Goal: Transaction & Acquisition: Subscribe to service/newsletter

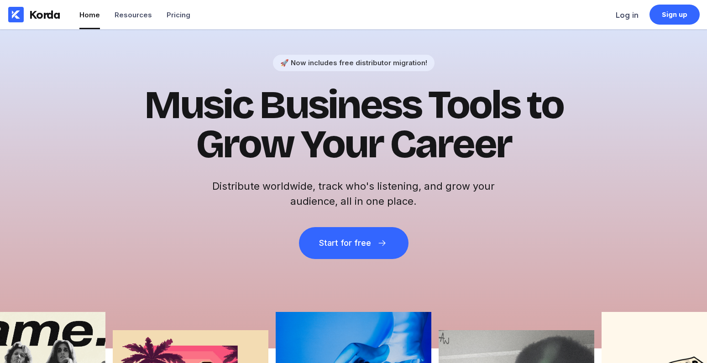
click at [340, 260] on div "🚀 Now includes free distributor migration! Music Business Tools to Grow Your Ca…" at bounding box center [353, 188] width 707 height 319
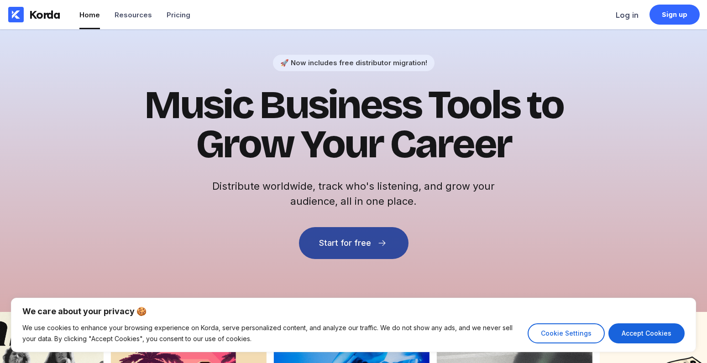
click at [344, 251] on button "Start for free" at bounding box center [353, 243] width 109 height 32
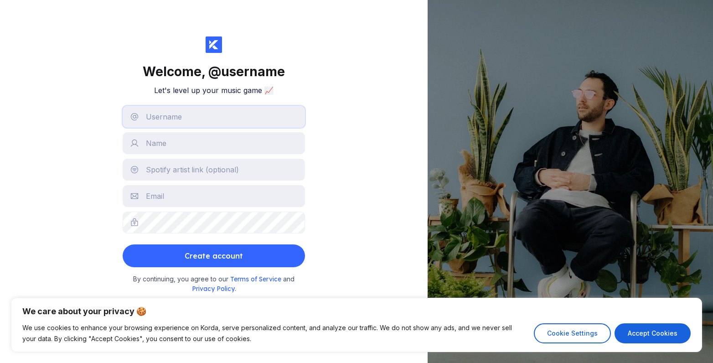
click at [235, 114] on input "text" at bounding box center [214, 117] width 182 height 22
type input "2"
drag, startPoint x: 160, startPoint y: 132, endPoint x: 205, endPoint y: 148, distance: 47.8
click at [216, 124] on input "listen" at bounding box center [214, 117] width 182 height 22
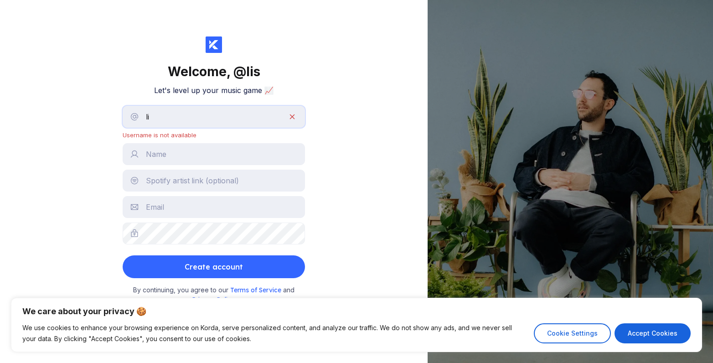
type input "l"
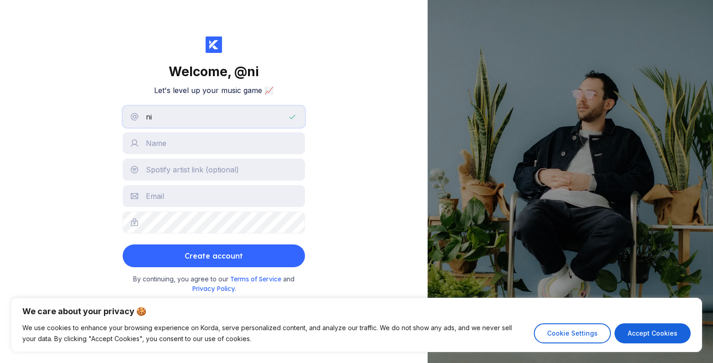
type input "n"
type input "l"
type input "k"
type input "listen"
drag, startPoint x: 215, startPoint y: 124, endPoint x: 211, endPoint y: 144, distance: 20.5
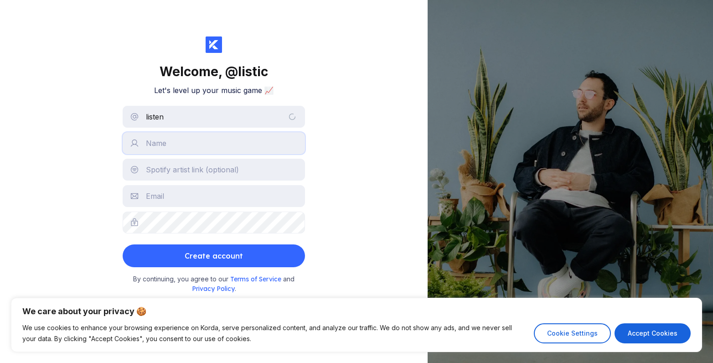
click at [211, 144] on input "text" at bounding box center [214, 143] width 182 height 22
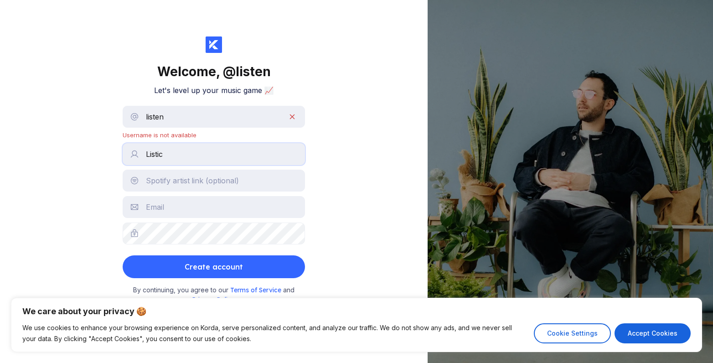
type input "Listic"
drag, startPoint x: 201, startPoint y: 99, endPoint x: 192, endPoint y: 105, distance: 11.3
click at [192, 104] on div "Welcome, @ listen Let's level up your music game 📈 listen Username is not avail…" at bounding box center [214, 179] width 182 height 286
click at [206, 116] on input "listen" at bounding box center [214, 117] width 182 height 22
type input "listic"
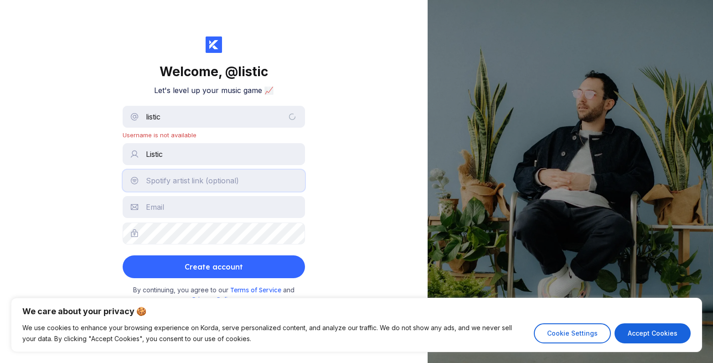
click at [214, 181] on input "text" at bounding box center [214, 181] width 182 height 22
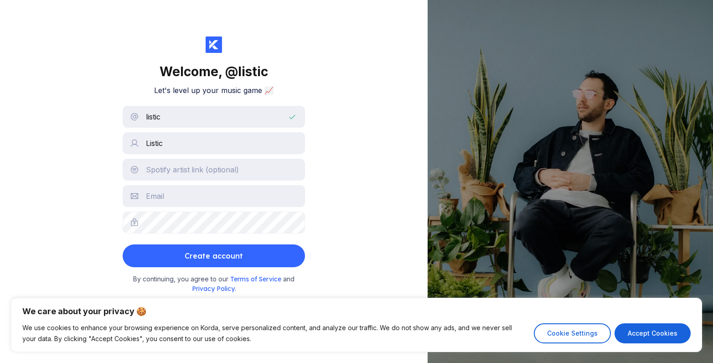
click at [365, 179] on div "Welcome, @ listic Let's level up your music game 📈 listic Listic Create account…" at bounding box center [214, 181] width 428 height 363
type input "[EMAIL_ADDRESS][DOMAIN_NAME]"
click at [257, 249] on button "Create account" at bounding box center [214, 256] width 182 height 23
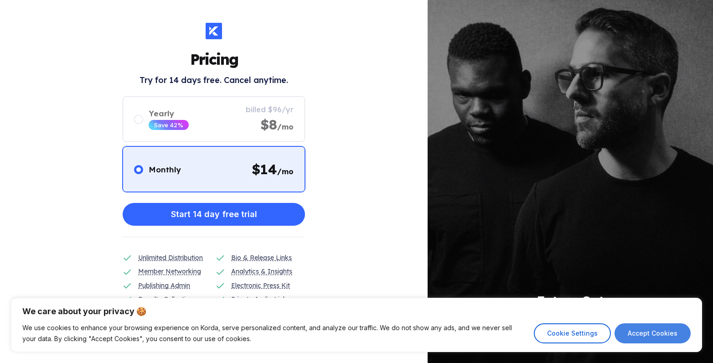
click at [627, 336] on button "Accept Cookies" at bounding box center [653, 333] width 76 height 20
checkbox input "true"
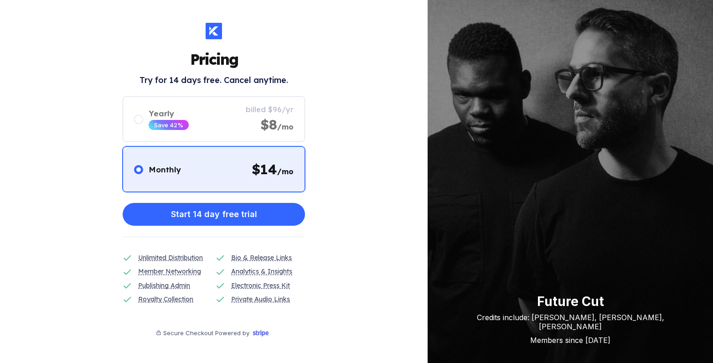
click at [207, 28] on div at bounding box center [214, 31] width 16 height 16
click at [214, 27] on icon at bounding box center [213, 30] width 9 height 9
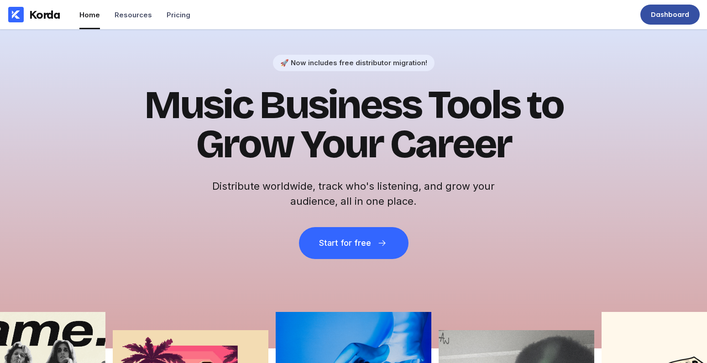
click at [684, 10] on div "Dashboard" at bounding box center [670, 14] width 38 height 9
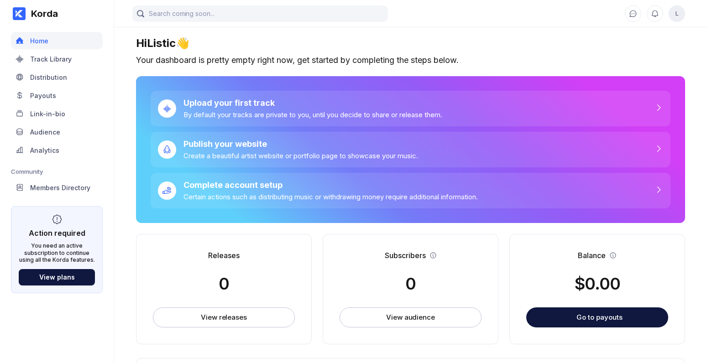
click at [272, 305] on div "Releases 0 View releases" at bounding box center [224, 289] width 176 height 110
drag, startPoint x: 274, startPoint y: 328, endPoint x: 275, endPoint y: 322, distance: 6.9
click at [274, 324] on div "Releases 0 View releases" at bounding box center [224, 289] width 176 height 110
click at [279, 315] on button "View releases" at bounding box center [224, 317] width 142 height 20
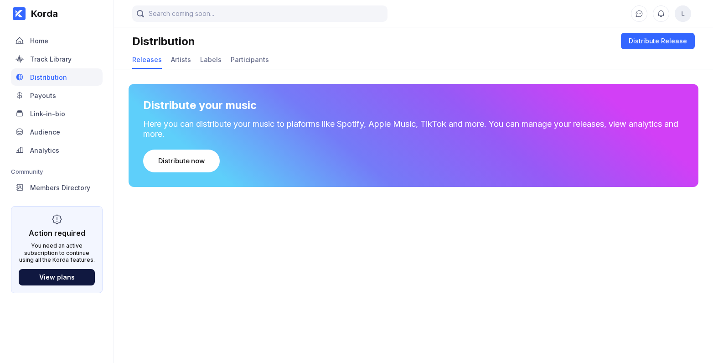
click at [279, 315] on main "L Distribution Distribute Release Releases Artists Labels Participants Distribu…" at bounding box center [413, 172] width 599 height 345
click at [327, 115] on div "Distribute your music Here you can distribute your music to plaforms like Spoti…" at bounding box center [414, 135] width 570 height 103
click at [177, 175] on div "Distribute your music Here you can distribute your music to plaforms like Spoti…" at bounding box center [414, 135] width 570 height 103
click at [182, 167] on button "Distribute now" at bounding box center [181, 161] width 77 height 23
click at [189, 161] on div "Distribute now" at bounding box center [181, 160] width 47 height 9
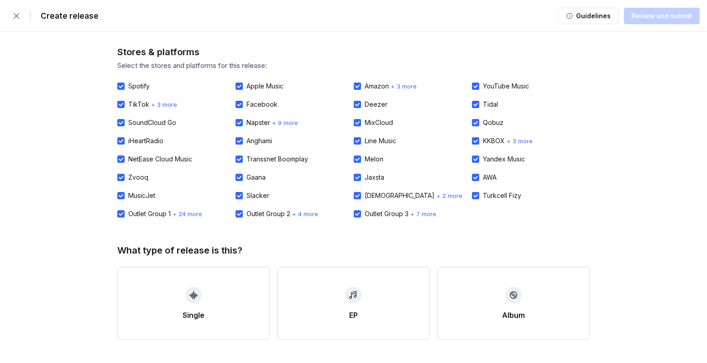
click at [187, 153] on div "NetEase Cloud Music" at bounding box center [176, 159] width 118 height 18
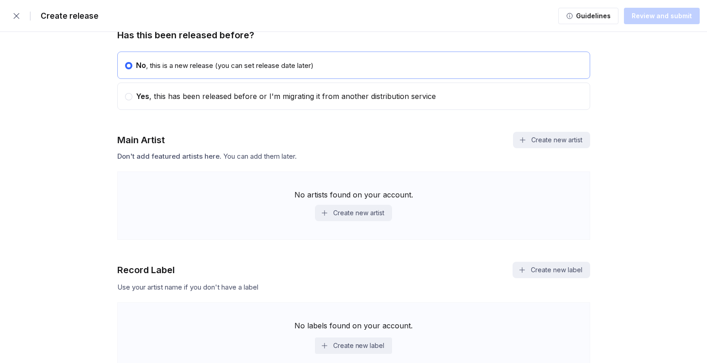
scroll to position [411, 0]
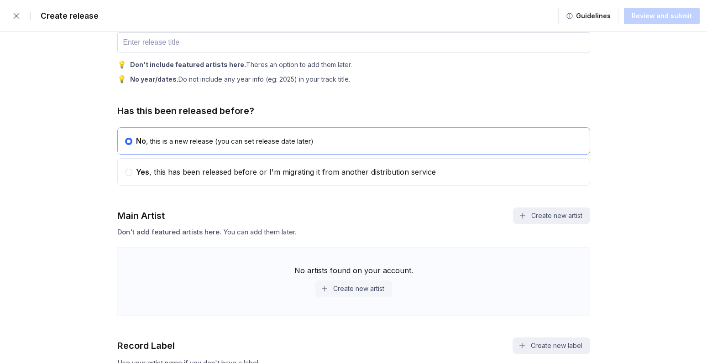
click at [340, 289] on button "Create new artist" at bounding box center [353, 289] width 77 height 16
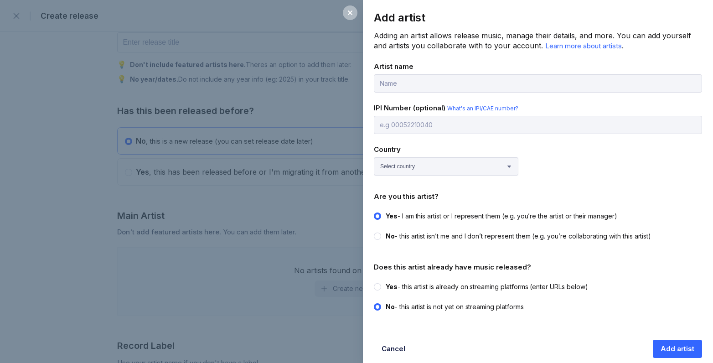
click at [174, 198] on div "Add artist Adding an artist allows release music, manage their details, and mor…" at bounding box center [356, 181] width 713 height 363
click at [409, 338] on div "Cancel Add artist" at bounding box center [538, 348] width 350 height 29
click at [401, 343] on button "Cancel" at bounding box center [393, 349] width 39 height 18
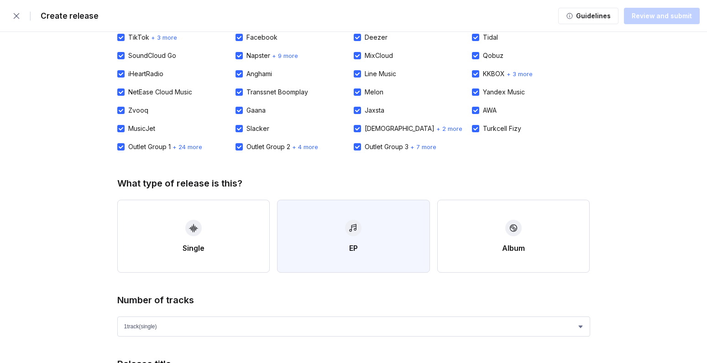
scroll to position [145, 0]
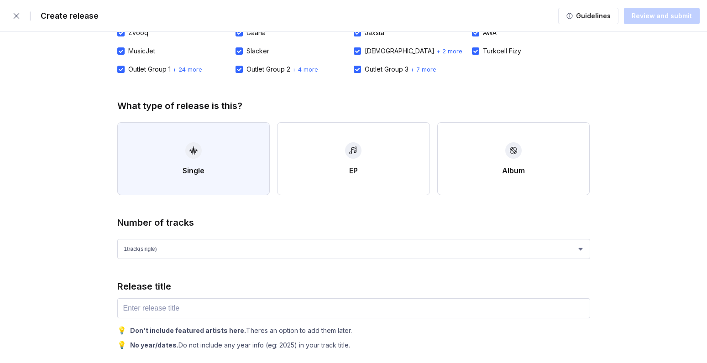
click at [196, 143] on div "button" at bounding box center [193, 150] width 16 height 16
click at [201, 147] on button "Single" at bounding box center [193, 158] width 153 height 73
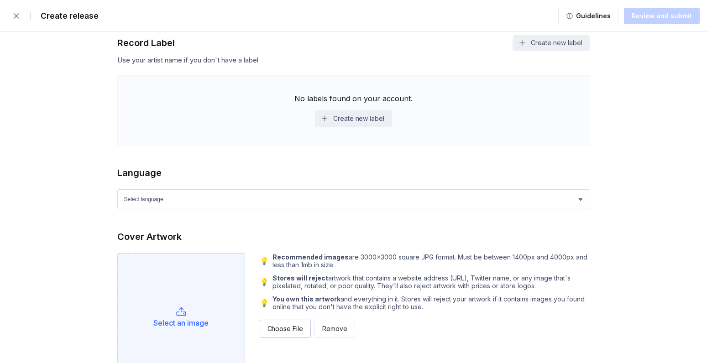
scroll to position [697, 0]
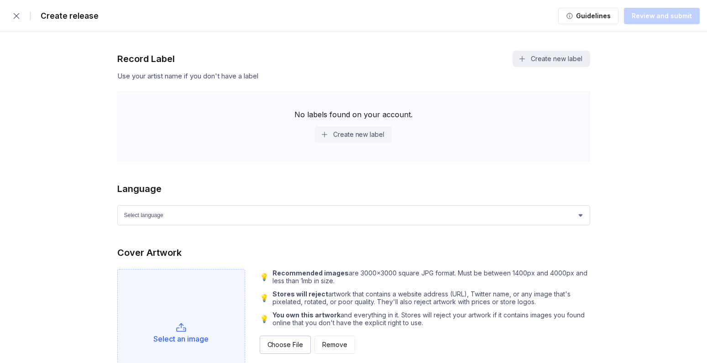
click at [319, 138] on button "Create new label" at bounding box center [353, 134] width 77 height 16
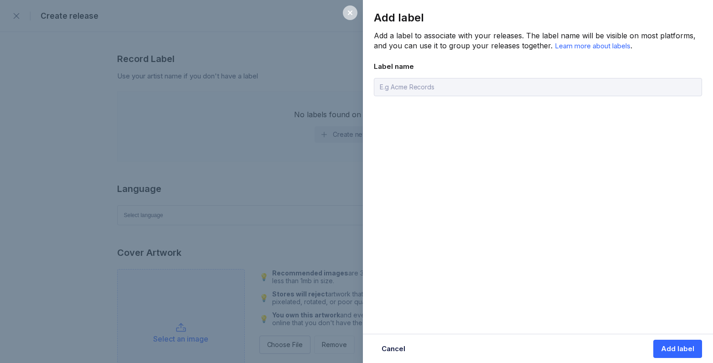
click at [355, 14] on div at bounding box center [350, 12] width 15 height 15
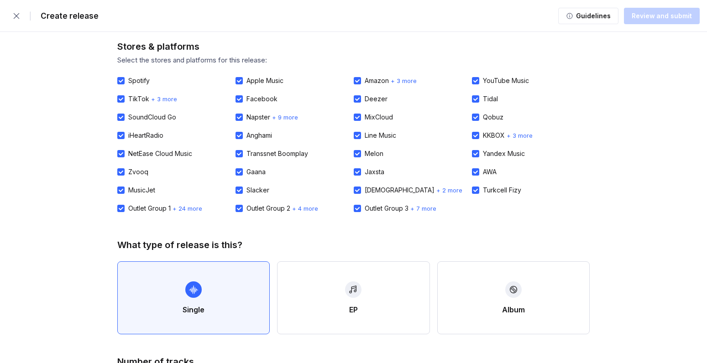
scroll to position [0, 0]
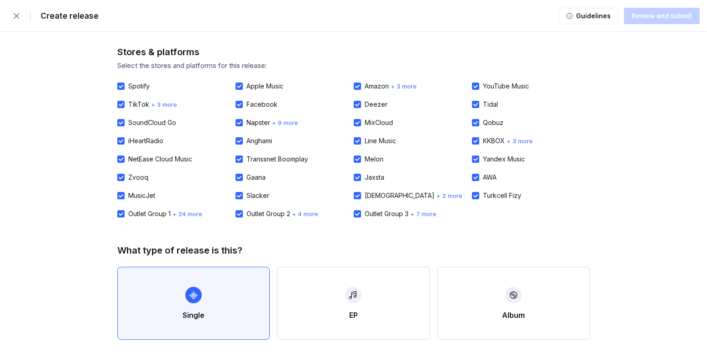
click at [120, 101] on div at bounding box center [120, 104] width 7 height 7
click at [118, 101] on input "TikTok" at bounding box center [117, 101] width 0 height 0
checkbox input "false"
click at [124, 119] on label "SoundCloud Go" at bounding box center [146, 122] width 59 height 7
click at [118, 119] on input "SoundCloud Go" at bounding box center [117, 119] width 0 height 0
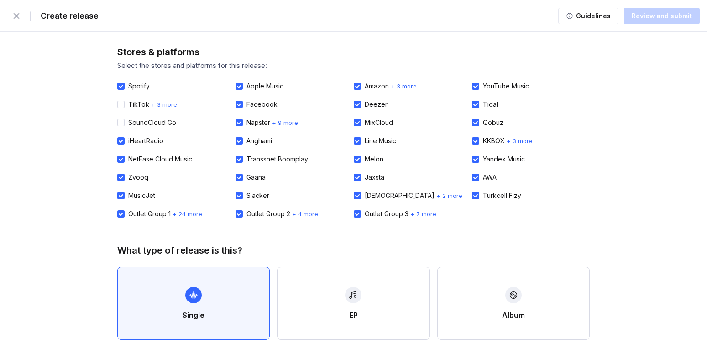
checkbox input "false"
drag, startPoint x: 126, startPoint y: 131, endPoint x: 125, endPoint y: 137, distance: 6.1
click at [126, 131] on div "SoundCloud Go" at bounding box center [176, 123] width 118 height 18
click at [124, 140] on div at bounding box center [120, 140] width 7 height 7
click at [118, 138] on input "iHeartRadio" at bounding box center [117, 137] width 0 height 0
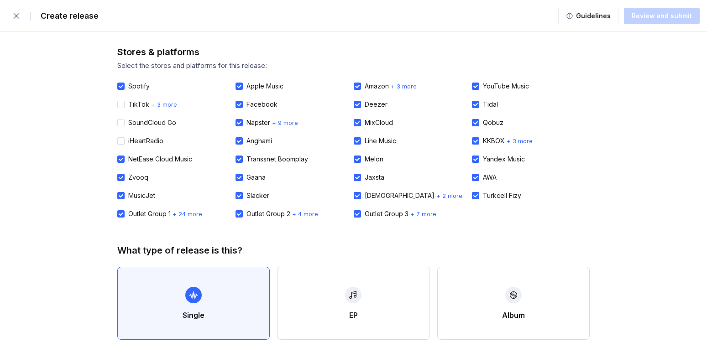
checkbox input "false"
click at [125, 148] on div "iHeartRadio" at bounding box center [176, 141] width 118 height 18
click at [121, 157] on div at bounding box center [120, 159] width 7 height 7
click at [118, 156] on input "NetEase Cloud Music" at bounding box center [117, 156] width 0 height 0
checkbox input "false"
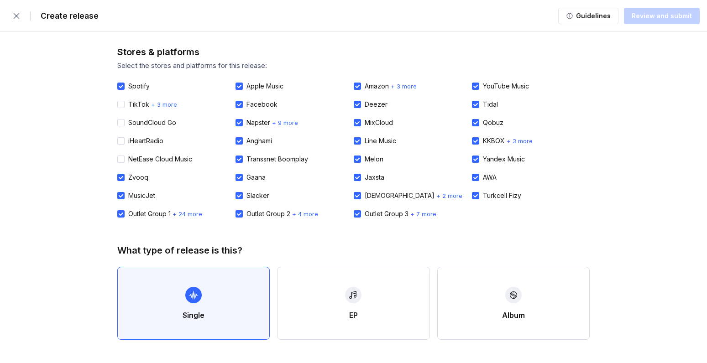
click at [122, 170] on div "Zvooq" at bounding box center [176, 177] width 118 height 18
click at [124, 176] on div at bounding box center [120, 177] width 7 height 7
click at [118, 174] on input "Zvooq" at bounding box center [117, 174] width 0 height 0
checkbox input "false"
click at [129, 191] on div "MusicJet" at bounding box center [176, 196] width 118 height 18
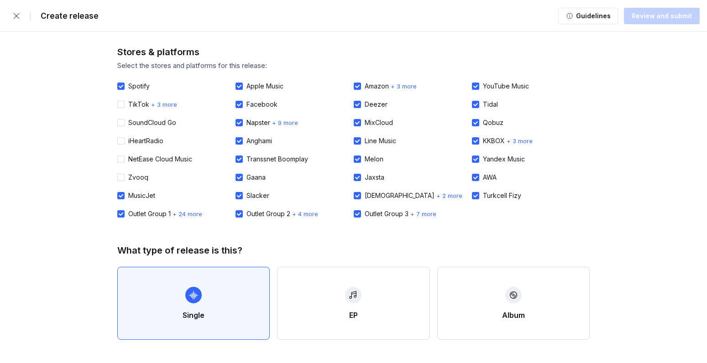
click at [127, 198] on label "MusicJet" at bounding box center [136, 195] width 38 height 7
click at [118, 193] on input "MusicJet" at bounding box center [117, 192] width 0 height 0
checkbox input "false"
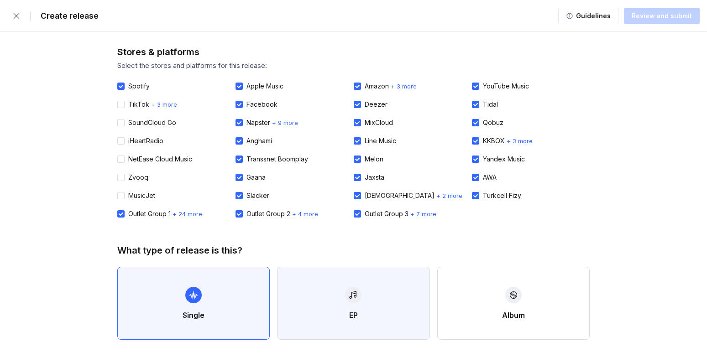
click at [369, 298] on button "EP" at bounding box center [353, 303] width 153 height 73
select select "4"
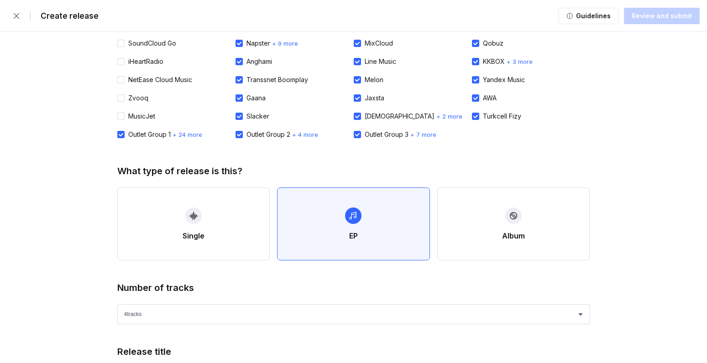
scroll to position [251, 0]
